Goal: Navigation & Orientation: Find specific page/section

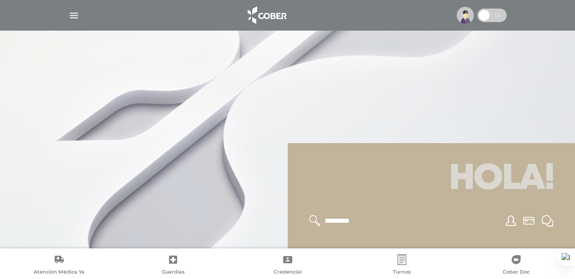
click at [461, 21] on img at bounding box center [465, 15] width 17 height 17
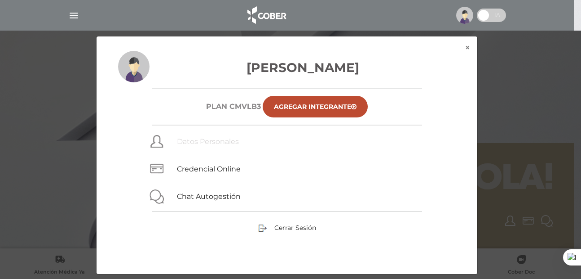
click at [193, 139] on link "Datos Personales" at bounding box center [208, 141] width 62 height 9
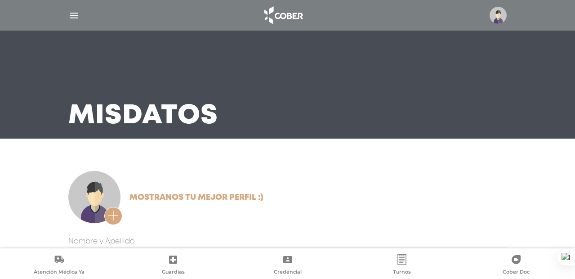
click at [505, 19] on img at bounding box center [497, 15] width 17 height 17
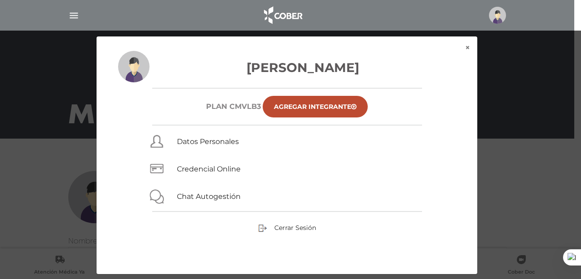
click at [505, 19] on img at bounding box center [497, 15] width 17 height 17
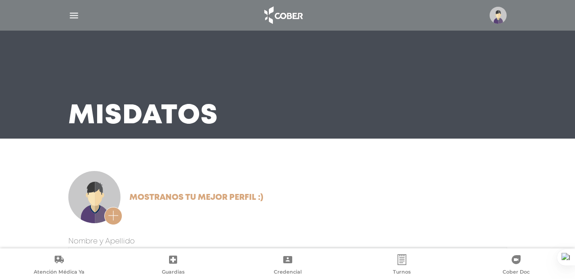
click at [73, 19] on img "button" at bounding box center [73, 15] width 11 height 11
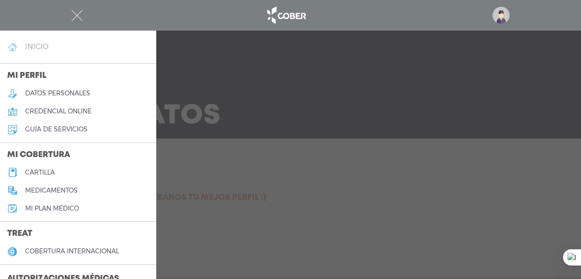
click at [27, 49] on h4 "inicio" at bounding box center [36, 46] width 23 height 9
